Goal: Task Accomplishment & Management: Manage account settings

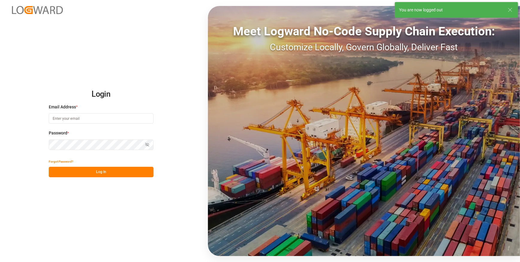
type input "[PERSON_NAME][EMAIL_ADDRESS][PERSON_NAME][DOMAIN_NAME]"
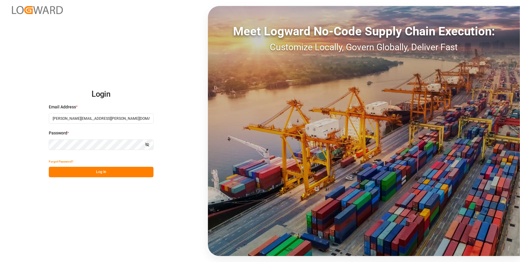
click at [100, 171] on button "Log In" at bounding box center [101, 172] width 105 height 10
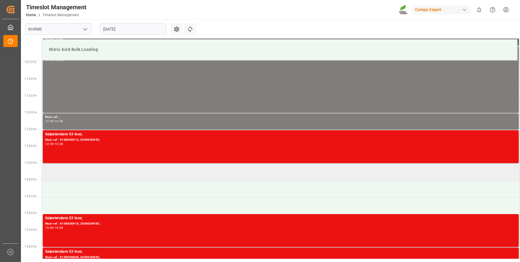
scroll to position [377, 0]
